Goal: Task Accomplishment & Management: Use online tool/utility

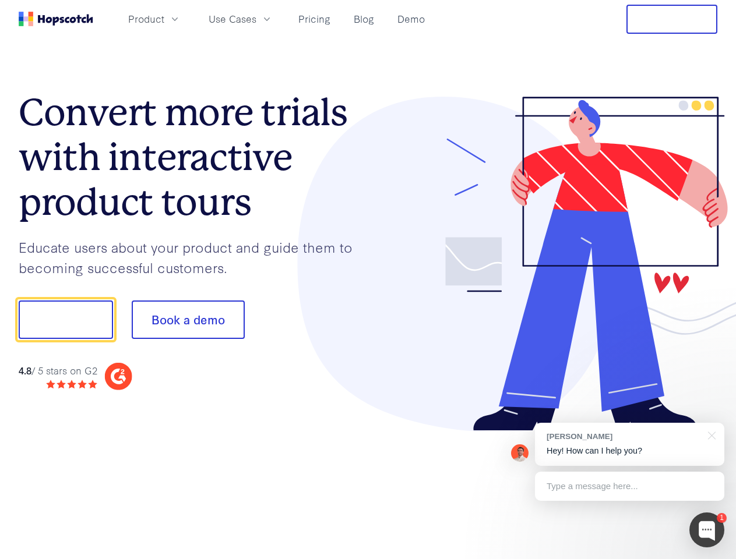
click at [368, 280] on div at bounding box center [542, 264] width 349 height 335
click at [164, 19] on span "Product" at bounding box center [146, 19] width 36 height 15
click at [256, 19] on span "Use Cases" at bounding box center [233, 19] width 48 height 15
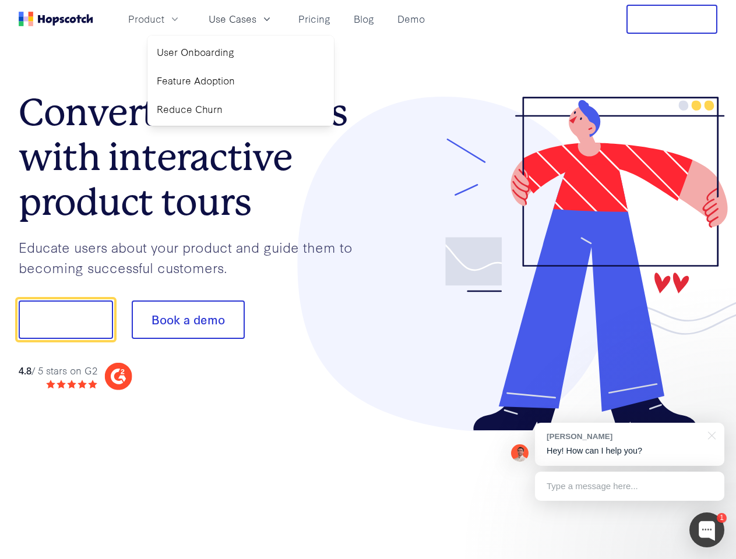
click at [672, 19] on button "Free Trial" at bounding box center [671, 19] width 91 height 29
click at [65, 320] on button "Show me!" at bounding box center [66, 320] width 94 height 38
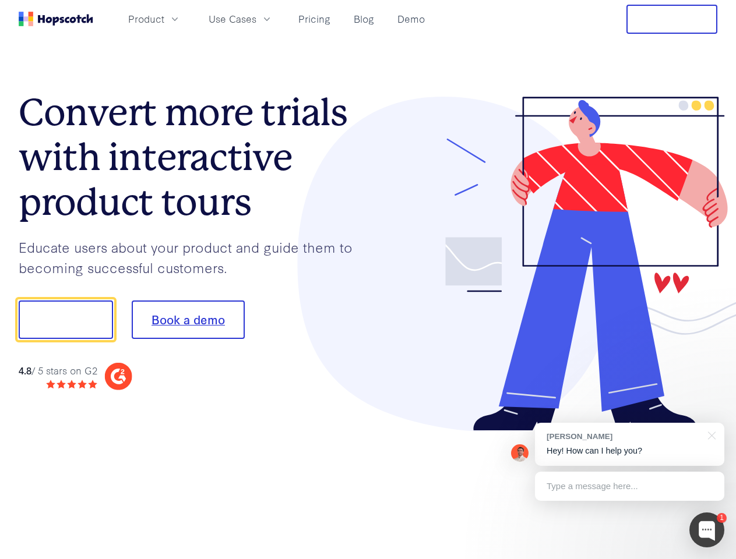
click at [188, 320] on button "Book a demo" at bounding box center [188, 320] width 113 height 38
click at [706, 530] on div at bounding box center [706, 530] width 35 height 35
click at [629, 444] on div "[PERSON_NAME] Hey! How can I help you?" at bounding box center [629, 444] width 189 height 43
click at [709, 434] on div at bounding box center [615, 318] width 218 height 388
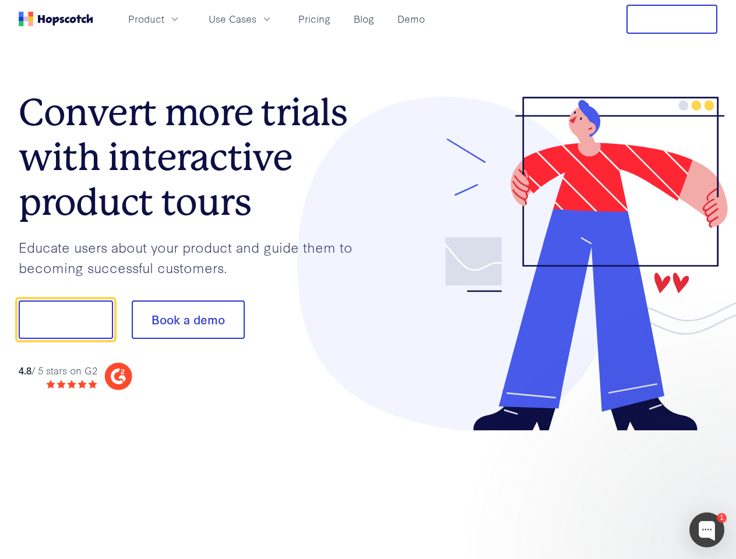
click at [629, 486] on div at bounding box center [615, 318] width 218 height 388
